Goal: Task Accomplishment & Management: Manage account settings

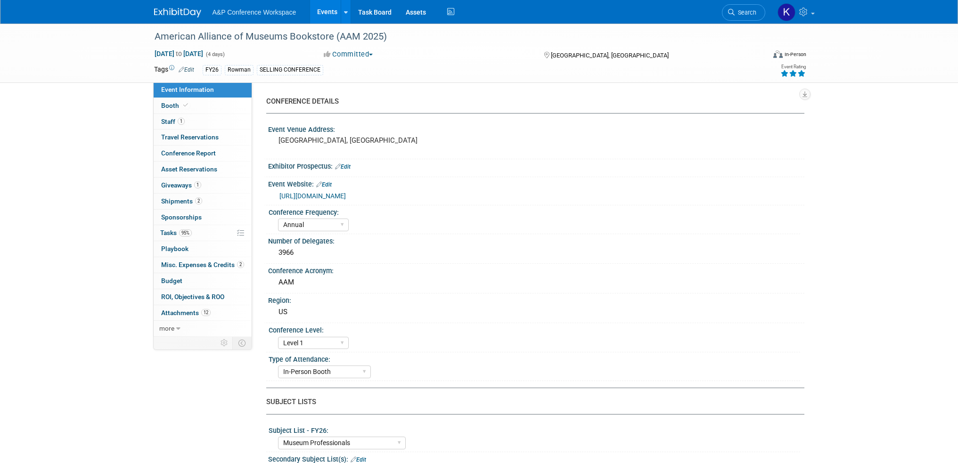
select select "Annual"
select select "Level 1"
select select "In-Person Booth"
select select "Museum Professionals"
select select "Rowman"
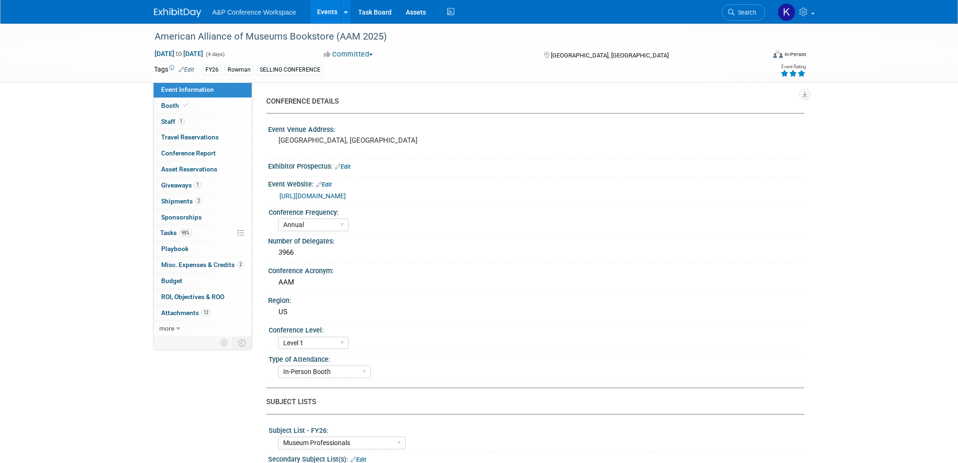
select select "[PERSON_NAME]"
select select "Brand/Subject Presence​"
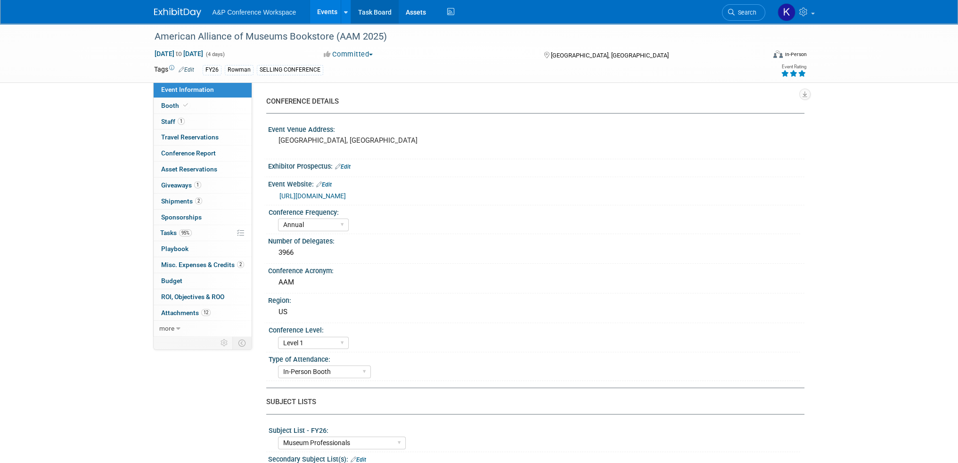
click at [368, 12] on link "Task Board" at bounding box center [375, 12] width 48 height 24
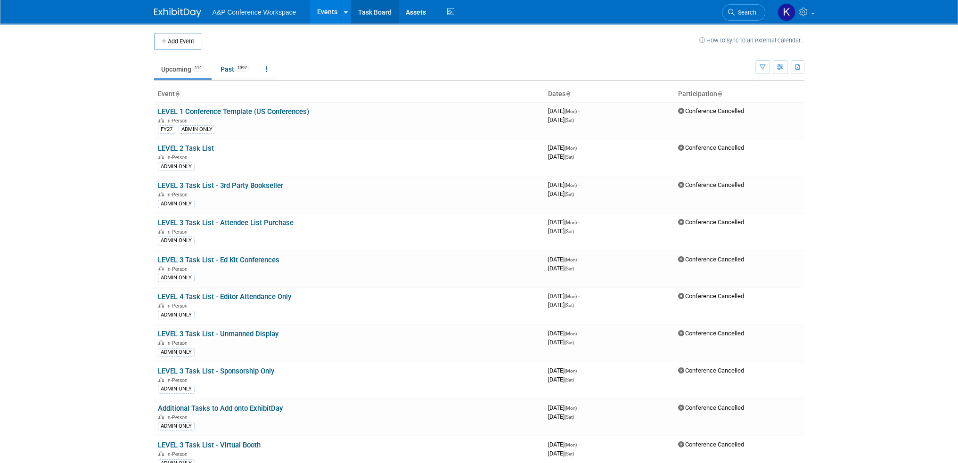
click at [387, 10] on link "Task Board" at bounding box center [375, 12] width 48 height 24
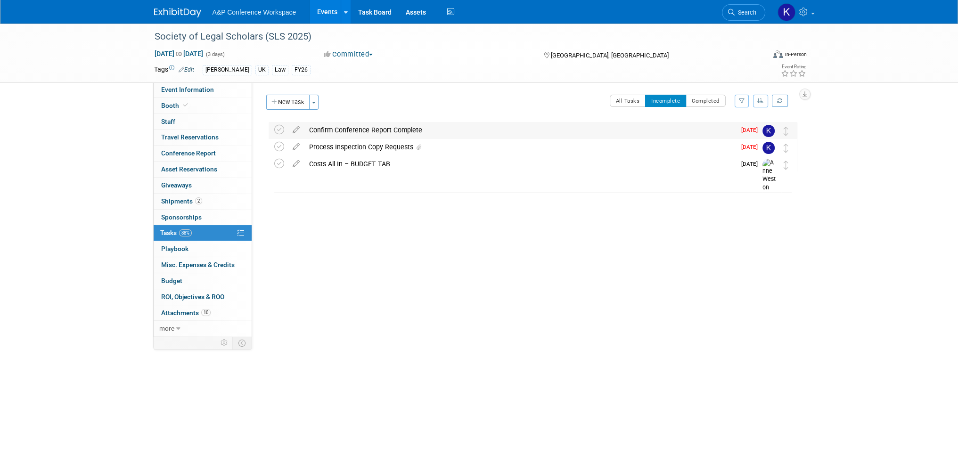
click at [329, 134] on div "Confirm Conference Report Complete" at bounding box center [520, 130] width 431 height 16
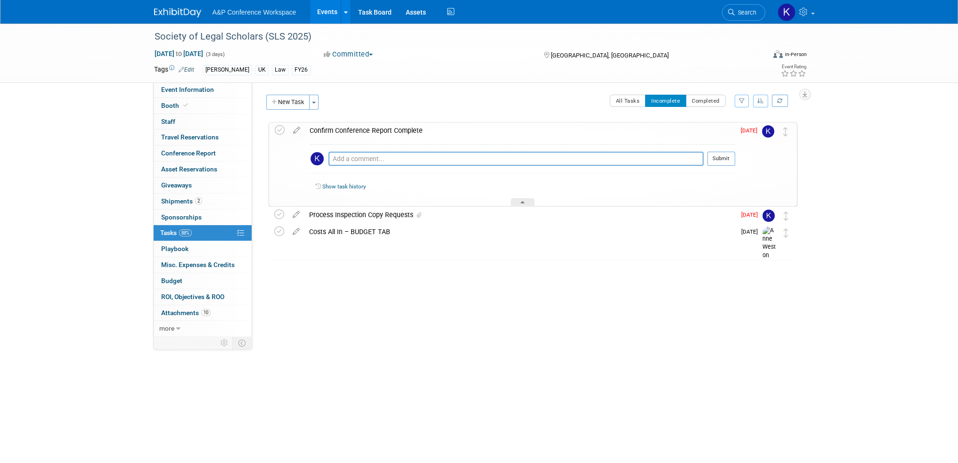
click at [329, 134] on div "Confirm Conference Report Complete" at bounding box center [520, 131] width 430 height 16
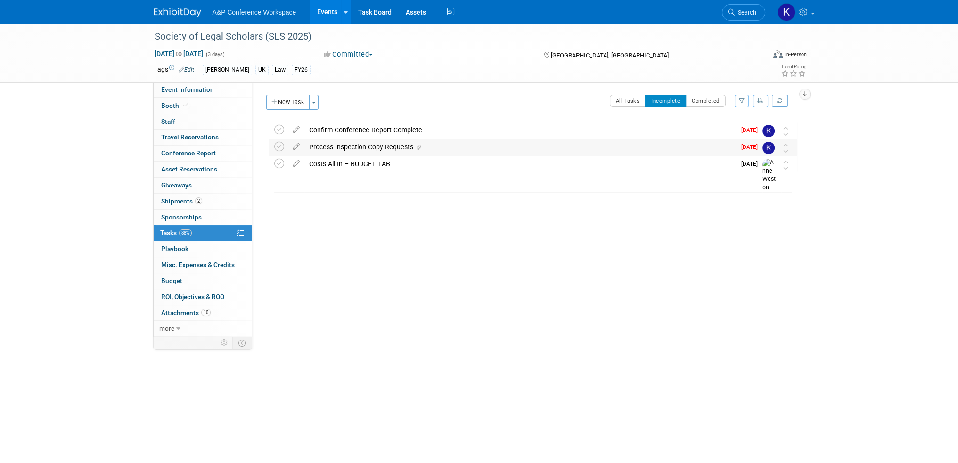
click at [459, 152] on div "Process Inspection Copy Requests" at bounding box center [520, 147] width 431 height 16
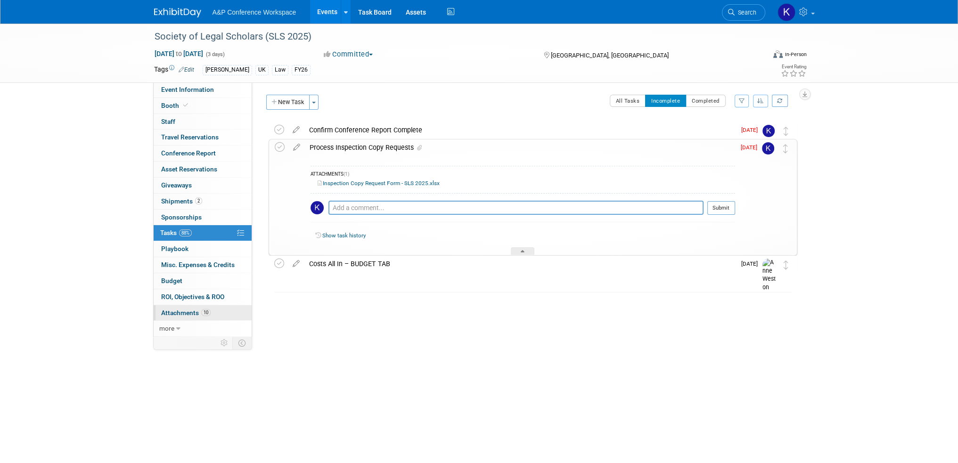
click at [184, 312] on span "Attachments 10" at bounding box center [185, 313] width 49 height 8
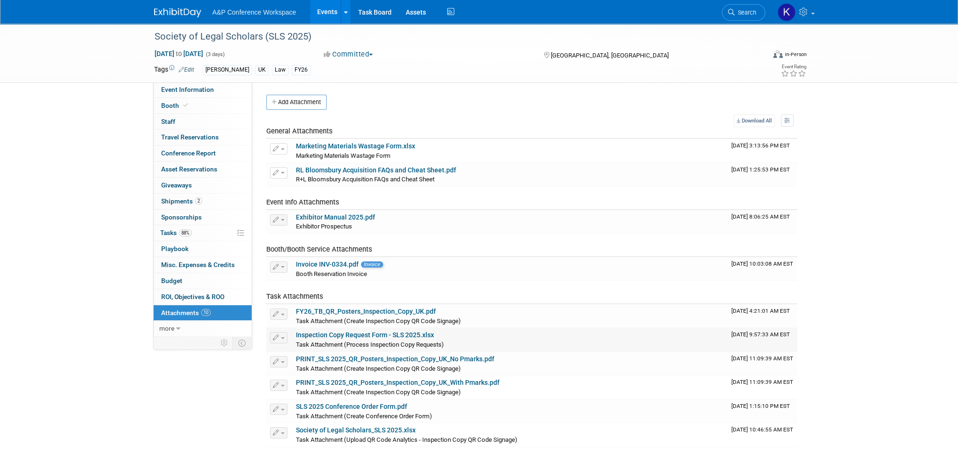
click at [413, 338] on link "Inspection Copy Request Form - SLS 2025.xlsx" at bounding box center [365, 335] width 138 height 8
click at [187, 234] on span "88%" at bounding box center [185, 233] width 13 height 7
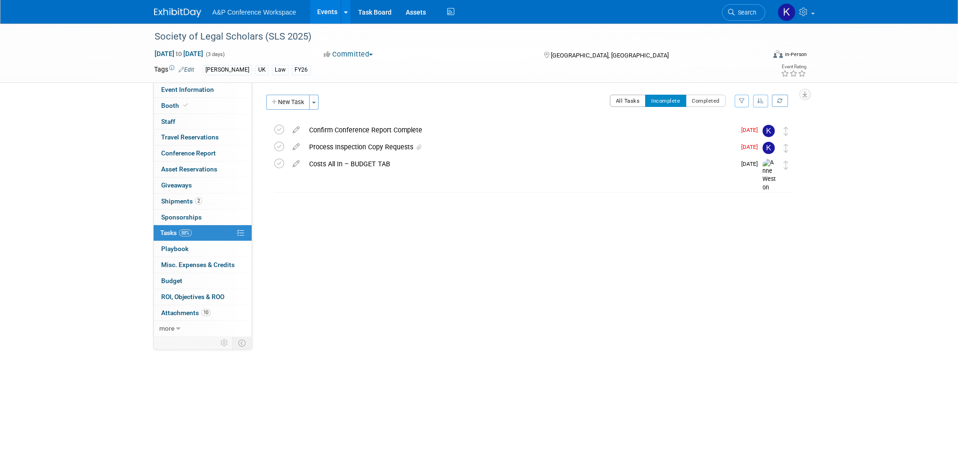
click at [630, 100] on button "All Tasks" at bounding box center [628, 101] width 36 height 12
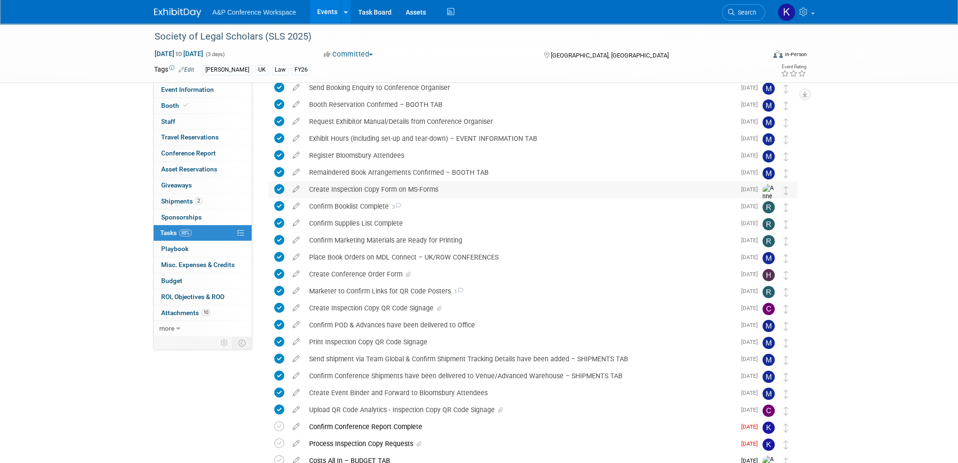
scroll to position [123, 0]
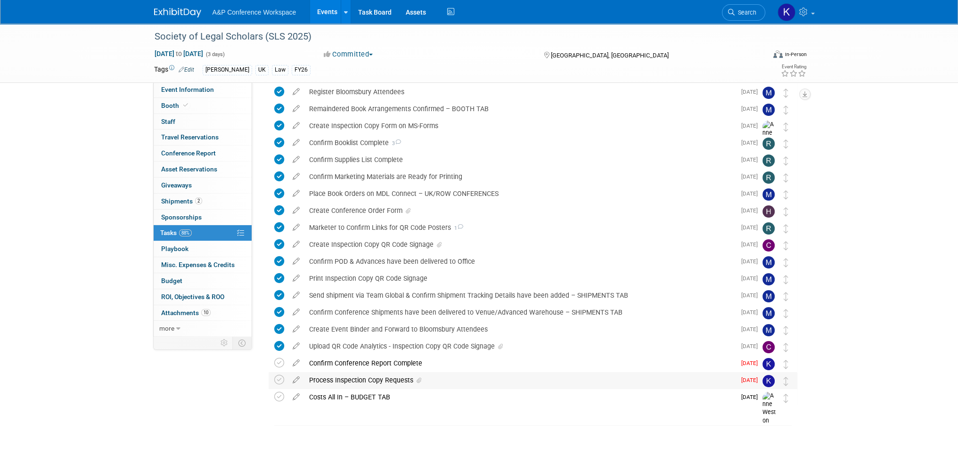
click at [287, 379] on td at bounding box center [281, 380] width 14 height 17
click at [281, 379] on icon at bounding box center [279, 380] width 10 height 10
click at [278, 380] on icon at bounding box center [279, 380] width 10 height 10
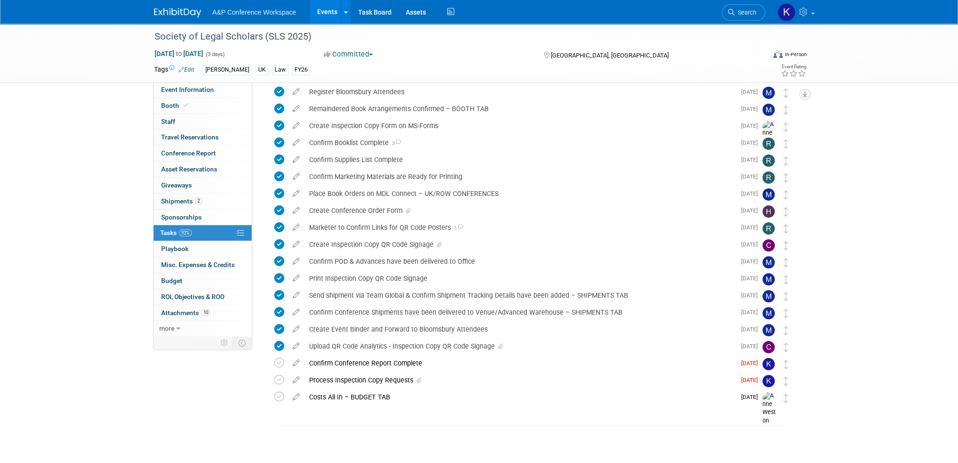
click at [278, 380] on icon at bounding box center [279, 380] width 10 height 10
click at [750, 13] on span "Search" at bounding box center [746, 12] width 22 height 7
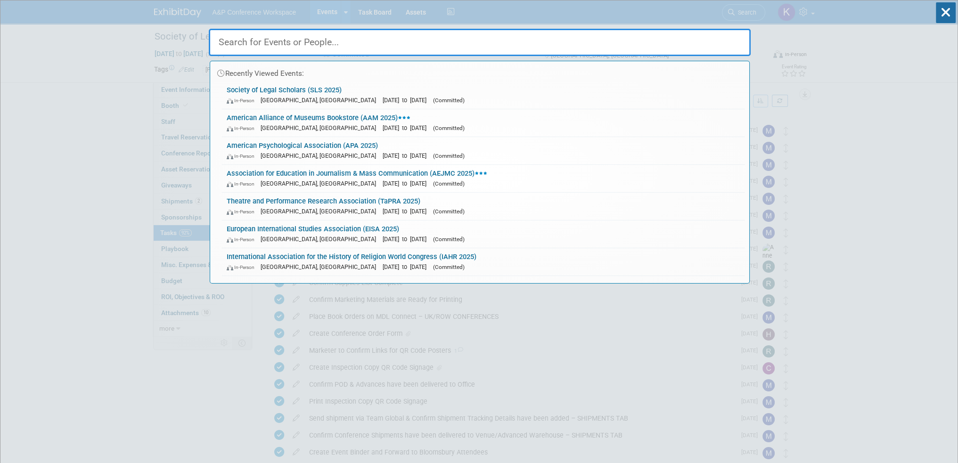
paste input "British [DEMOGRAPHIC_DATA] Conference (BNTC 2025)"
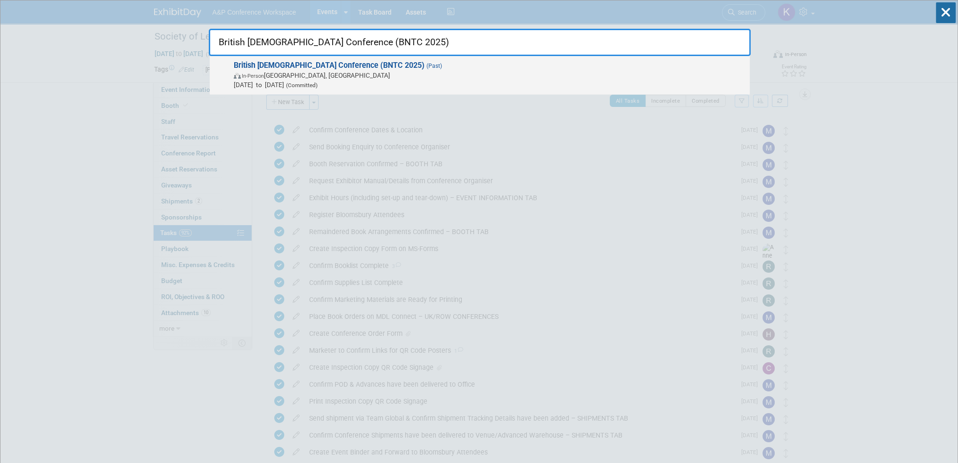
type input "British [DEMOGRAPHIC_DATA] Conference (BNTC 2025)"
click at [395, 82] on span "Sep 1, 2025 to Sep 3, 2025 (Committed)" at bounding box center [489, 84] width 511 height 9
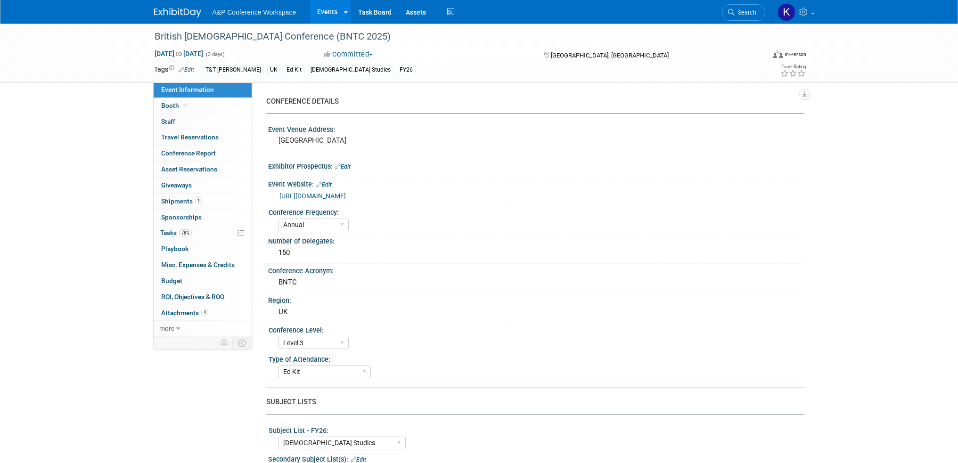
select select "Annual"
select select "Level 3"
select select "Ed Kit"
select select "[DEMOGRAPHIC_DATA] Studies"
select select "T&T [PERSON_NAME]"
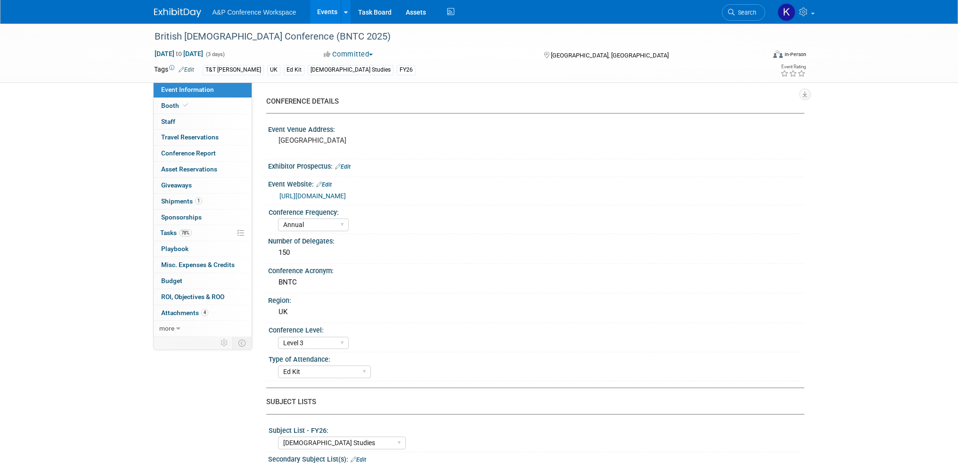
select select "[PERSON_NAME]"
select select "Networking/Commissioning"
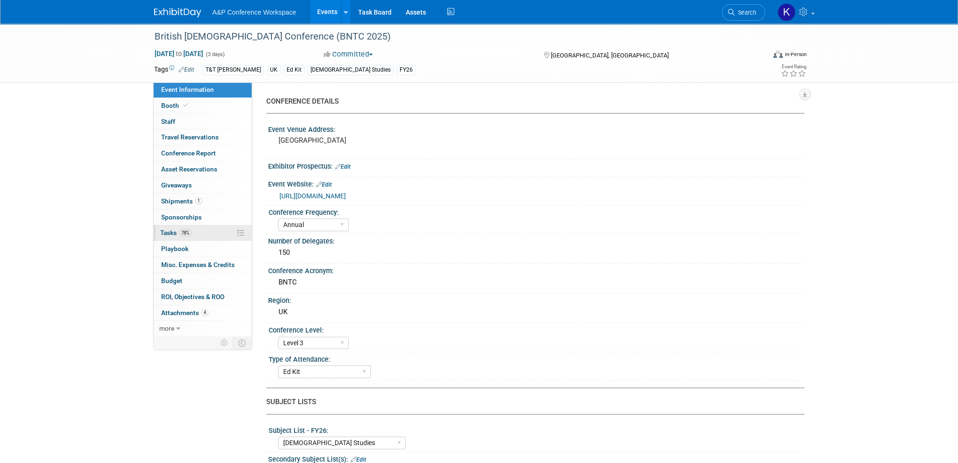
click at [172, 239] on link "78% Tasks 78%" at bounding box center [203, 233] width 98 height 16
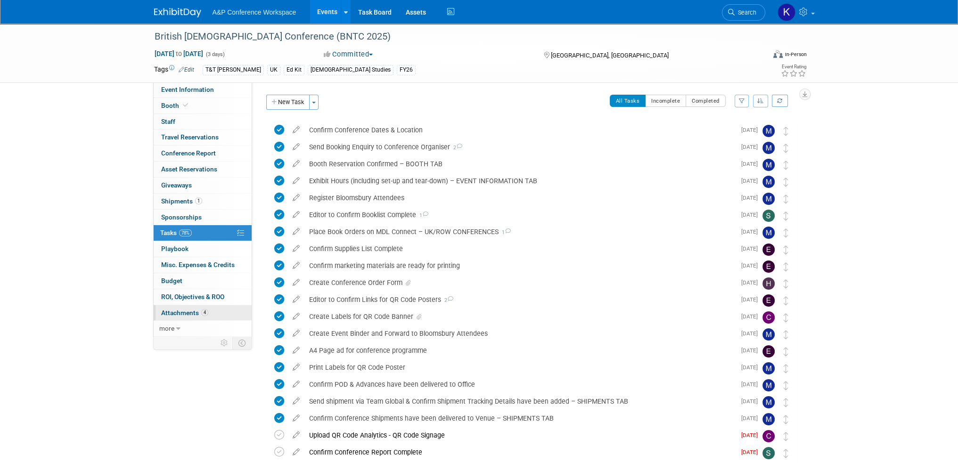
click at [172, 310] on span "Attachments 4" at bounding box center [184, 313] width 47 height 8
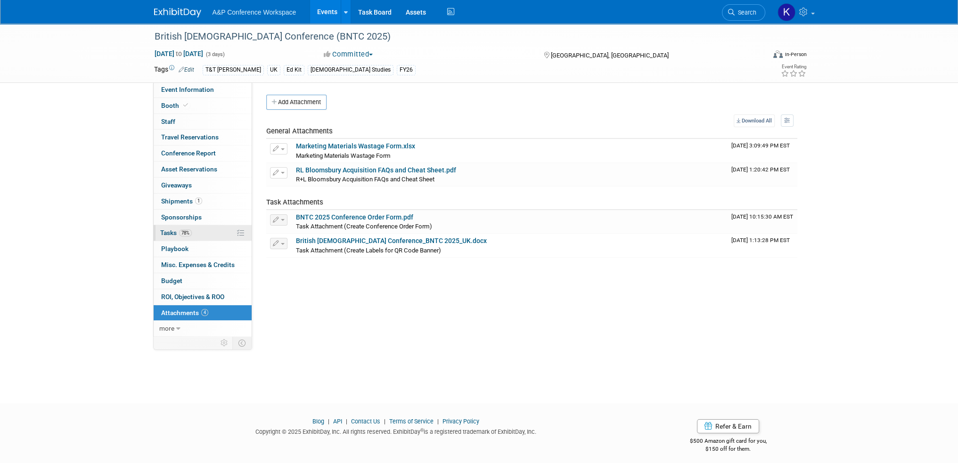
click at [198, 237] on link "78% Tasks 78%" at bounding box center [203, 233] width 98 height 16
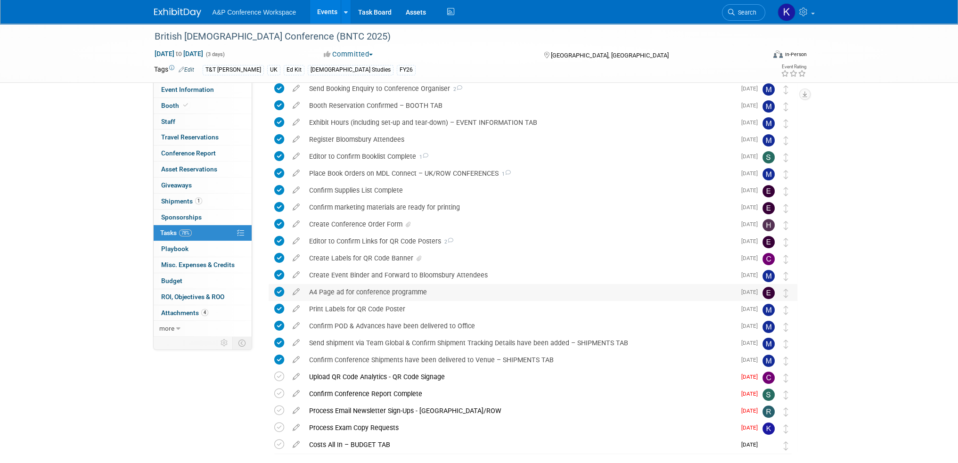
scroll to position [106, 0]
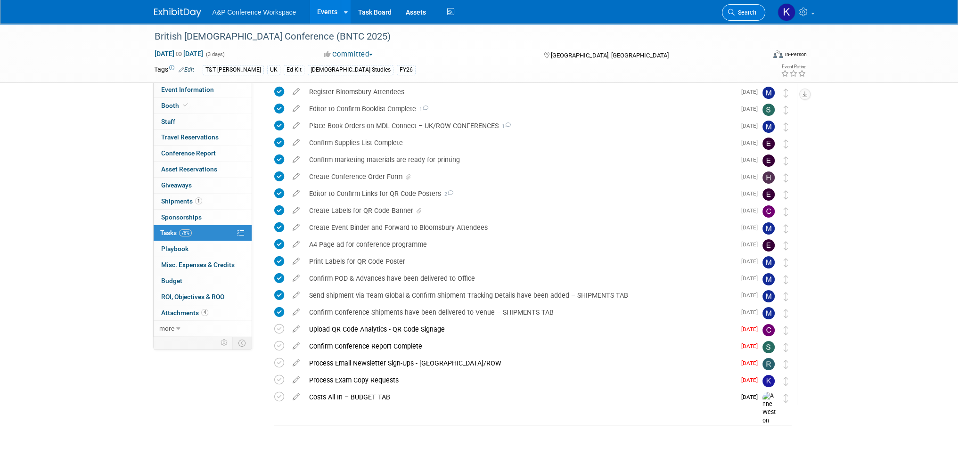
click at [740, 17] on link "Search" at bounding box center [743, 12] width 43 height 16
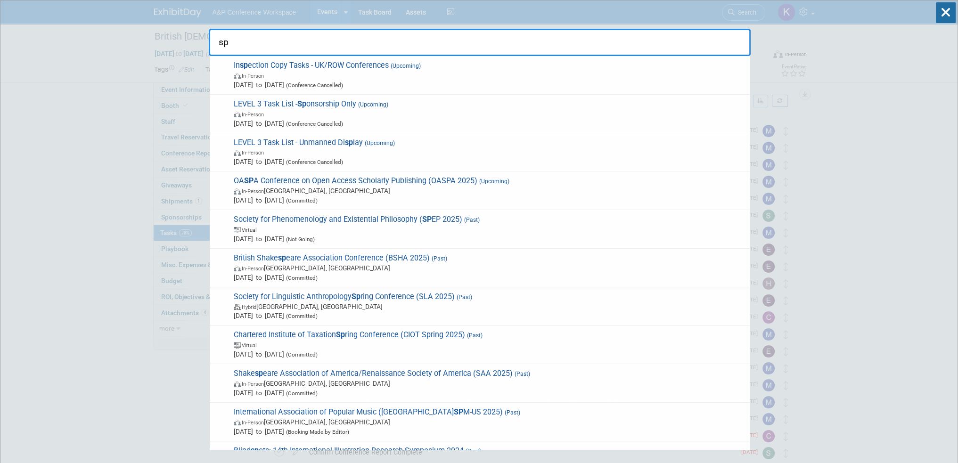
type input "s"
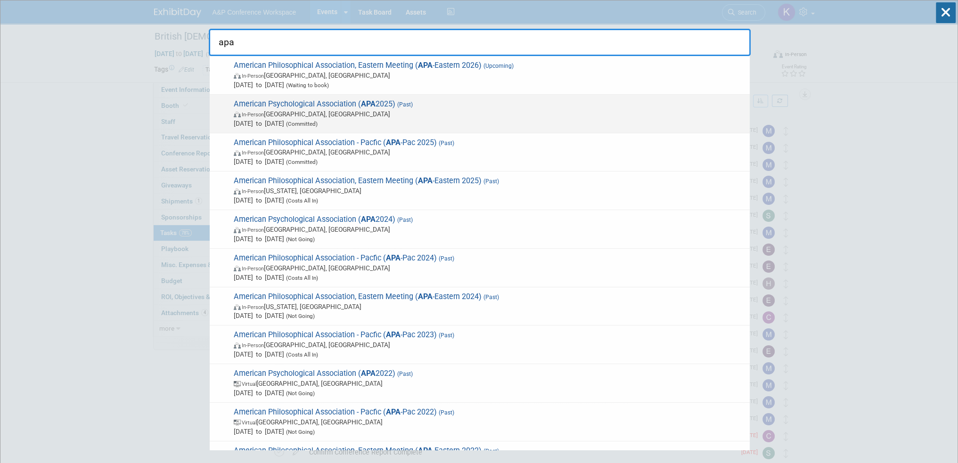
type input "apa"
click at [553, 109] on span "In-Person Denver, CO" at bounding box center [489, 113] width 511 height 9
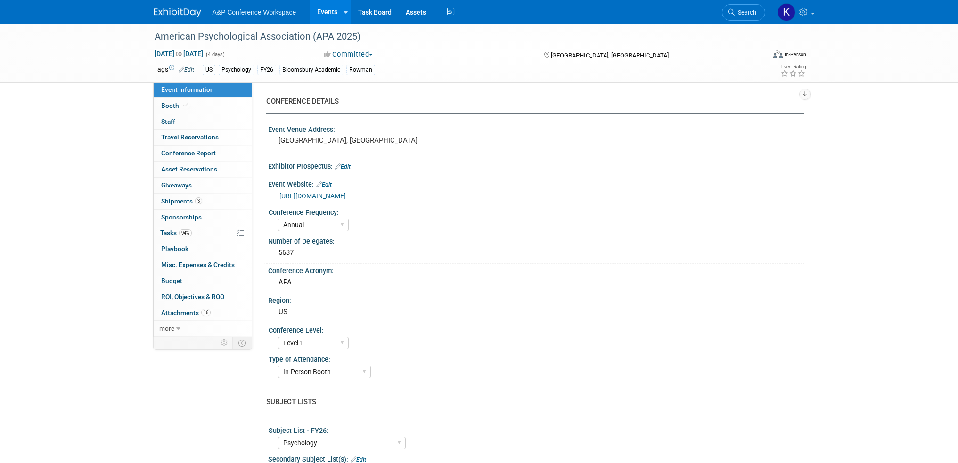
select select "Annual"
select select "Level 1"
select select "In-Person Booth"
select select "Psychology"
select select "Bloomsbury Academic"
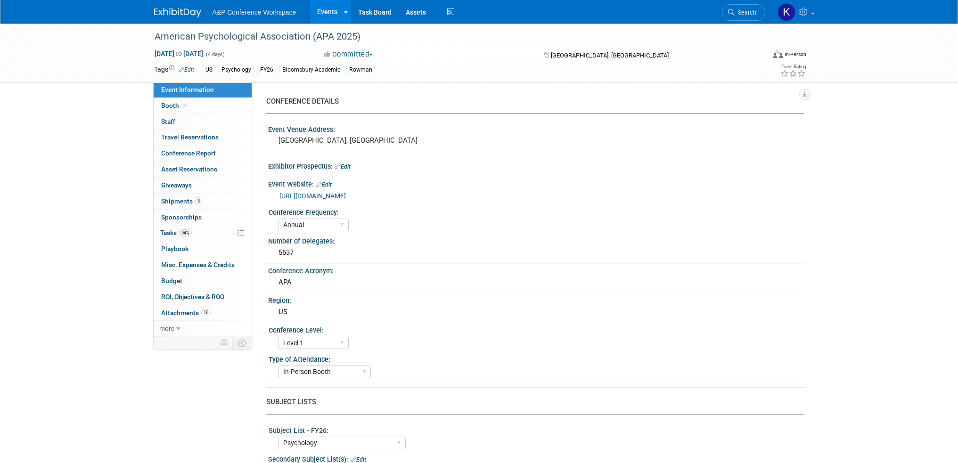
select select "[PERSON_NAME]"
select select "Networking/Commissioning"
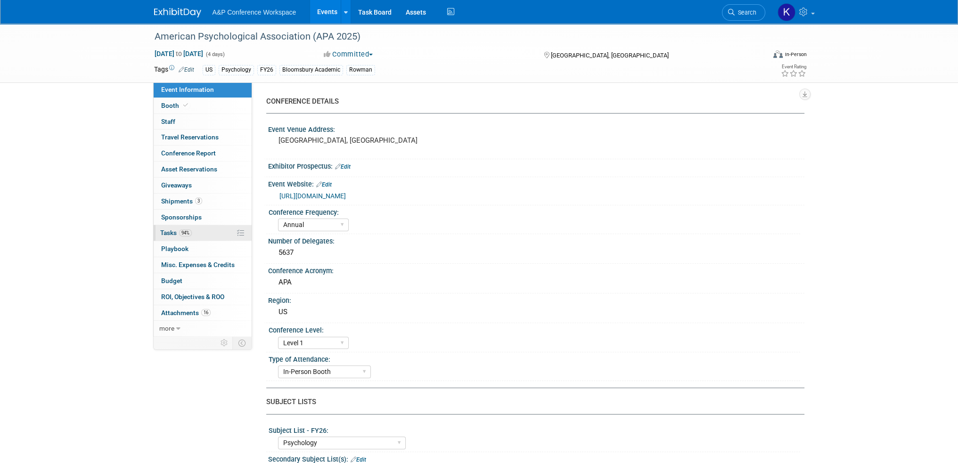
click at [177, 233] on span "Tasks 94%" at bounding box center [176, 233] width 32 height 8
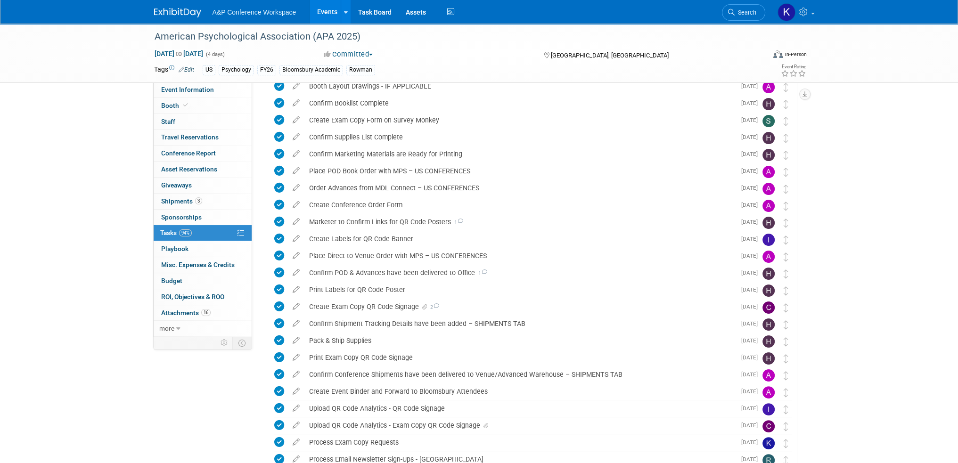
scroll to position [310, 0]
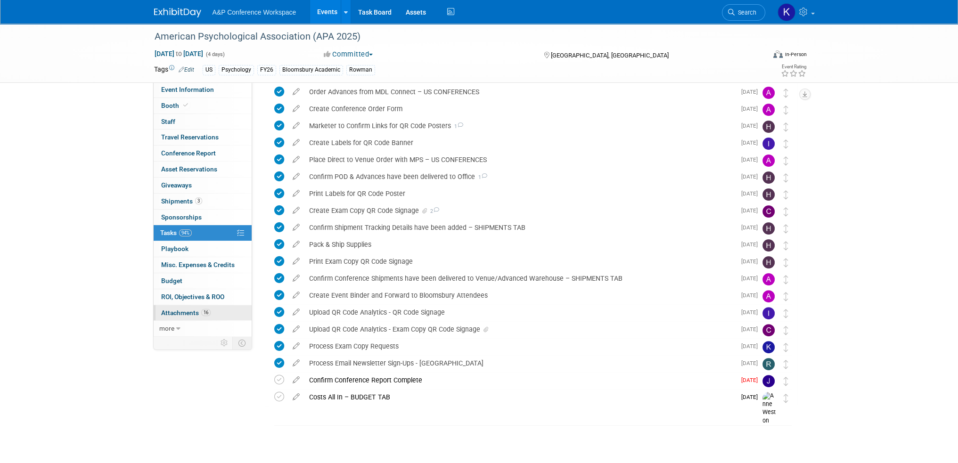
click at [206, 309] on span "16" at bounding box center [205, 312] width 9 height 7
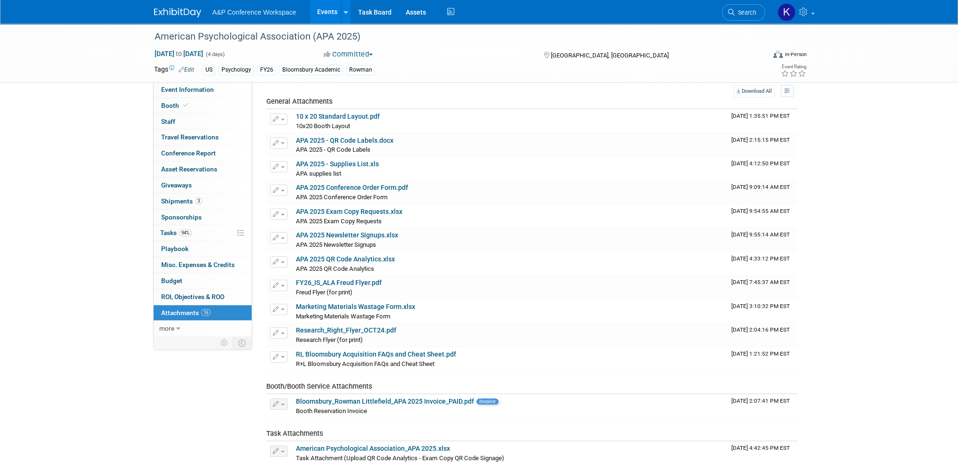
scroll to position [23, 0]
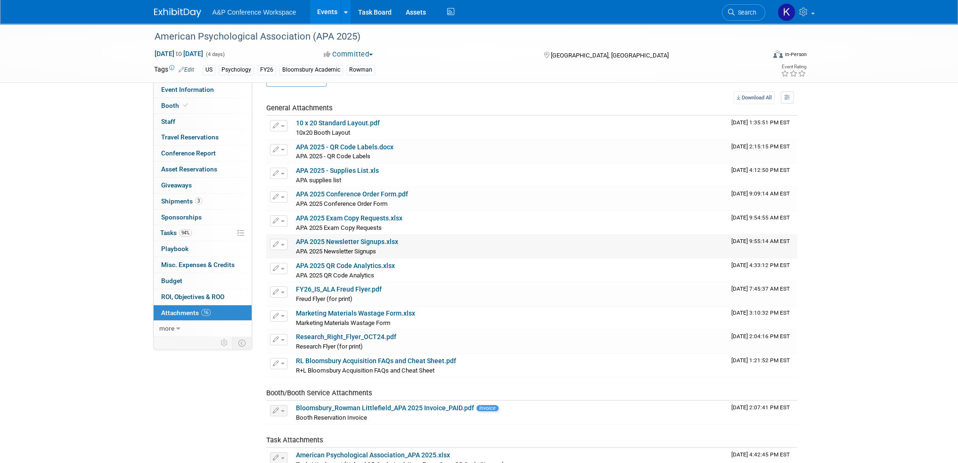
click at [375, 239] on link "APA 2025 Newsletter Signups.xlsx" at bounding box center [347, 242] width 102 height 8
click at [954, 305] on div "American Psychological Association (APA 2025) [DATE] to [DATE] (4 days) [DATE] …" at bounding box center [479, 286] width 958 height 571
